Goal: Task Accomplishment & Management: Use online tool/utility

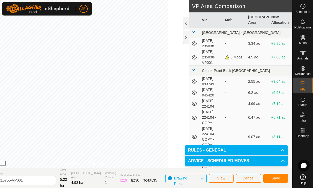
click at [278, 179] on span "Save" at bounding box center [275, 178] width 9 height 4
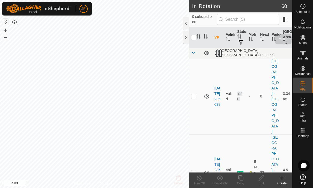
click at [304, 41] on span "Mobs" at bounding box center [302, 42] width 7 height 3
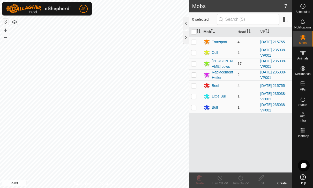
click at [194, 42] on p-checkbox at bounding box center [193, 42] width 5 height 4
checkbox input "true"
click at [195, 88] on p-checkbox at bounding box center [193, 86] width 5 height 4
checkbox input "true"
click at [245, 177] on turn-on-svg-icon at bounding box center [240, 178] width 21 height 6
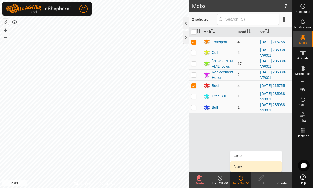
click at [242, 168] on span "Now" at bounding box center [237, 166] width 8 height 6
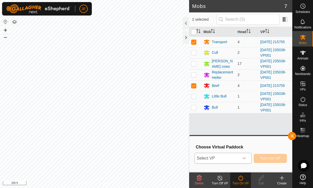
click at [242, 157] on icon "dropdown trigger" at bounding box center [244, 158] width 4 height 4
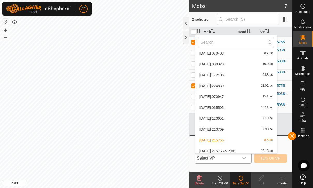
scroll to position [631, 0]
click at [236, 149] on span "[DATE] 215755-VP001" at bounding box center [217, 151] width 36 height 4
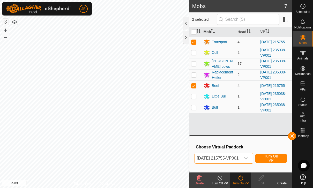
click at [277, 159] on span "Turn On VP" at bounding box center [271, 158] width 19 height 8
